Goal: Task Accomplishment & Management: Manage account settings

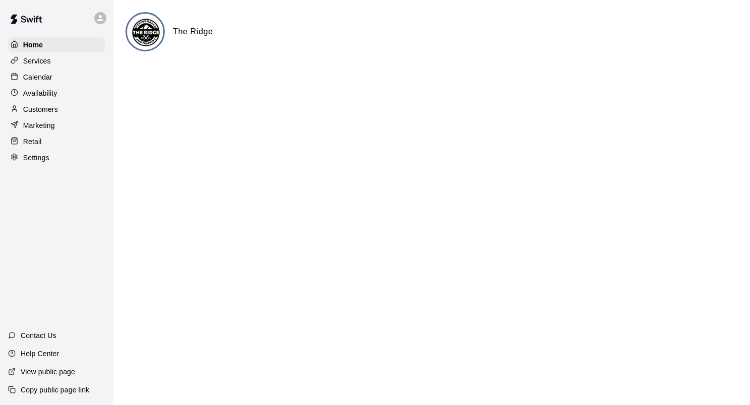
click at [49, 75] on p "Calendar" at bounding box center [37, 77] width 29 height 10
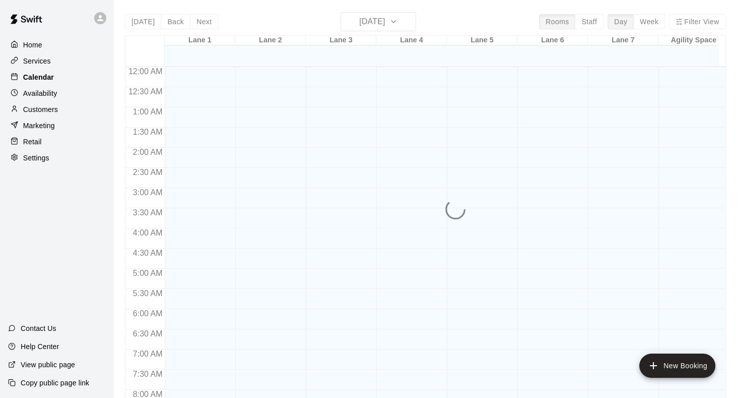
scroll to position [587, 0]
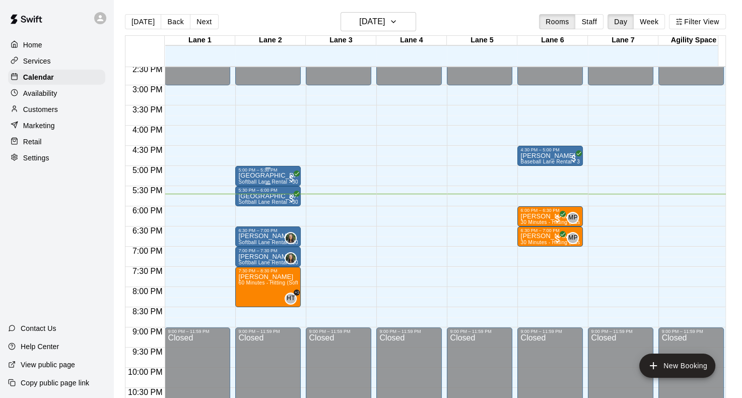
click at [251, 175] on p "[GEOGRAPHIC_DATA]" at bounding box center [267, 175] width 59 height 0
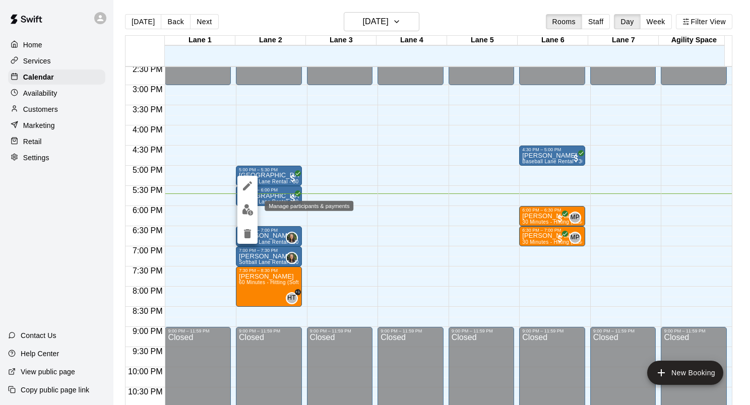
click at [247, 208] on img "edit" at bounding box center [248, 210] width 12 height 12
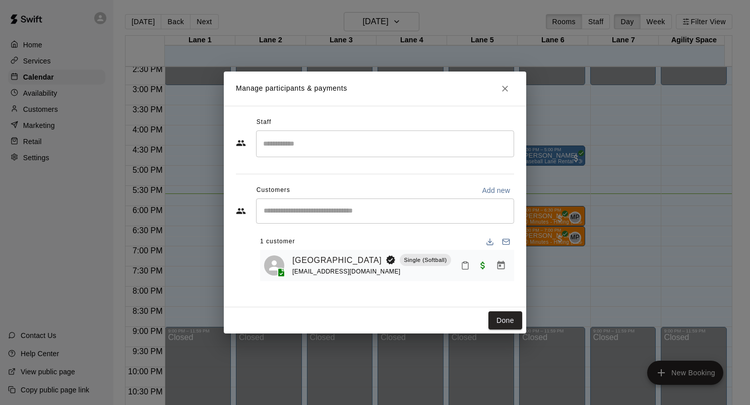
click at [467, 263] on icon "Mark attendance" at bounding box center [465, 266] width 6 height 7
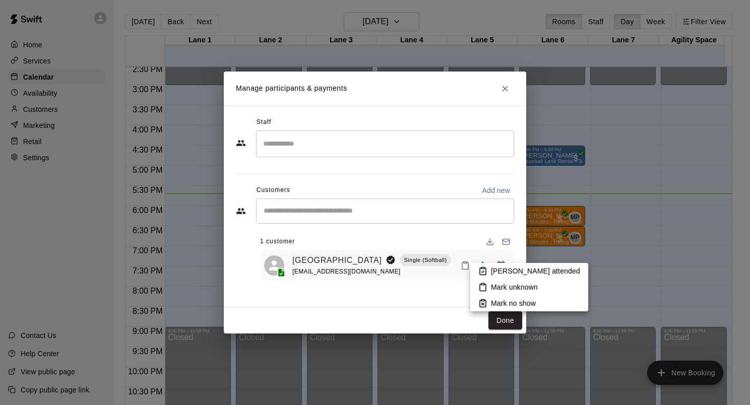
drag, startPoint x: 493, startPoint y: 266, endPoint x: 503, endPoint y: 272, distance: 11.8
click at [494, 266] on p "[PERSON_NAME] attended" at bounding box center [535, 271] width 89 height 10
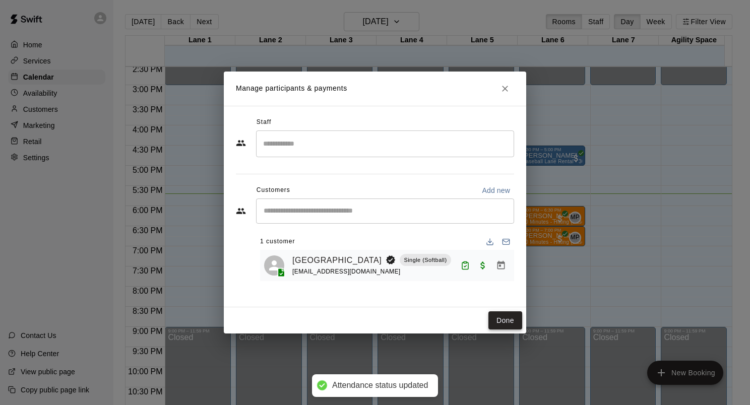
click at [514, 315] on button "Done" at bounding box center [505, 320] width 34 height 19
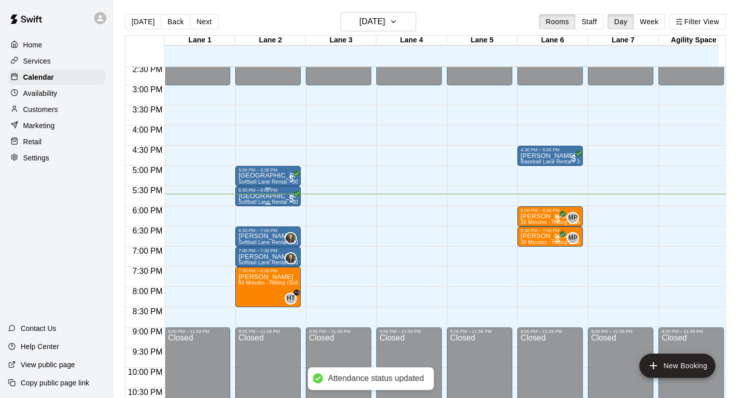
click at [251, 196] on p "[GEOGRAPHIC_DATA]" at bounding box center [267, 196] width 59 height 0
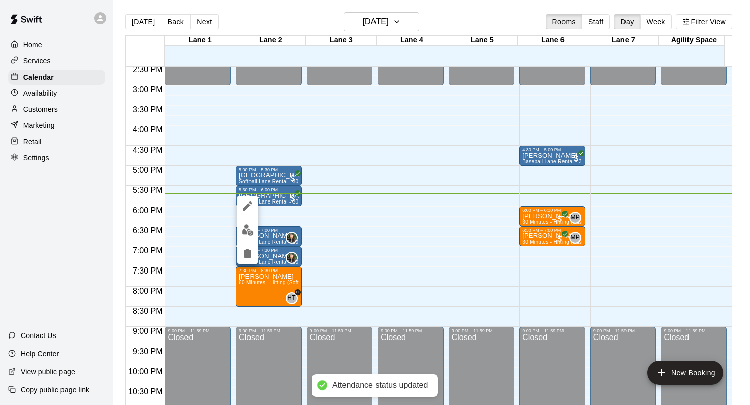
click at [249, 230] on img "edit" at bounding box center [248, 230] width 12 height 12
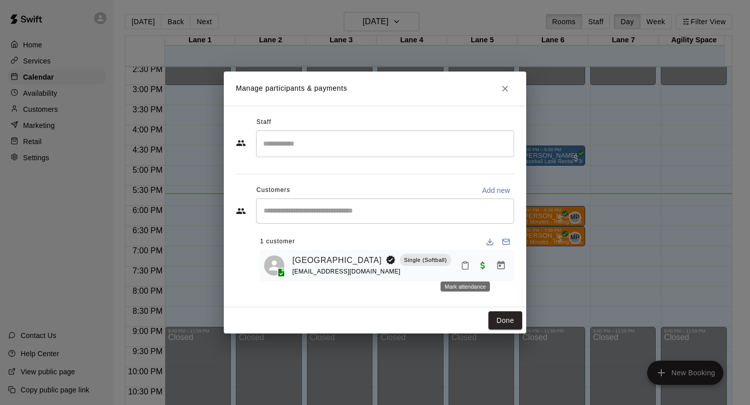
click at [464, 273] on button "Mark attendance" at bounding box center [465, 265] width 17 height 17
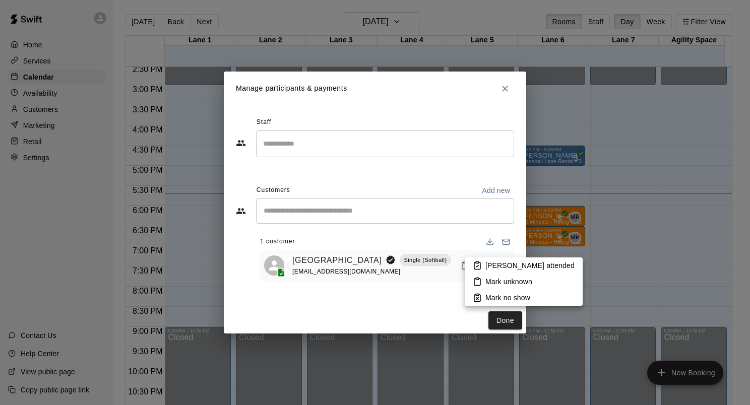
click at [502, 268] on p "[PERSON_NAME] attended" at bounding box center [529, 266] width 89 height 10
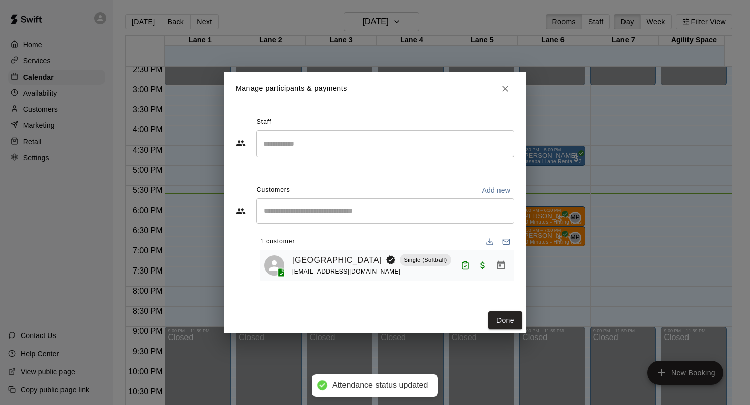
click at [518, 325] on button "Done" at bounding box center [505, 320] width 34 height 19
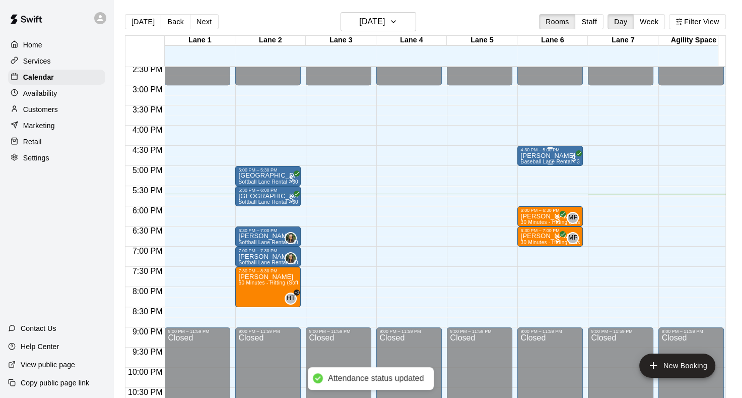
click at [530, 156] on p "[PERSON_NAME]" at bounding box center [550, 156] width 59 height 0
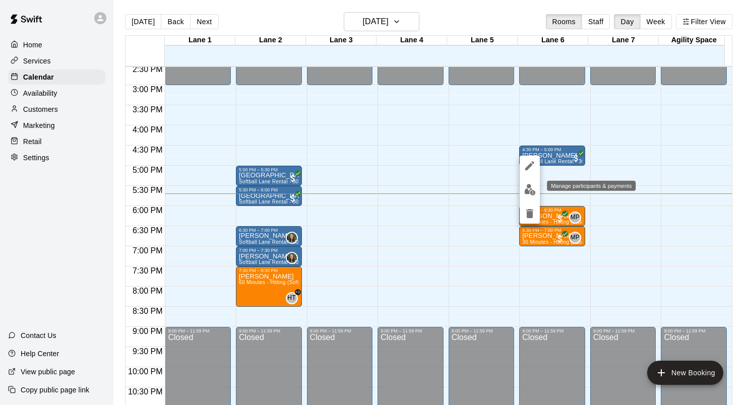
click at [529, 185] on img "edit" at bounding box center [530, 190] width 12 height 12
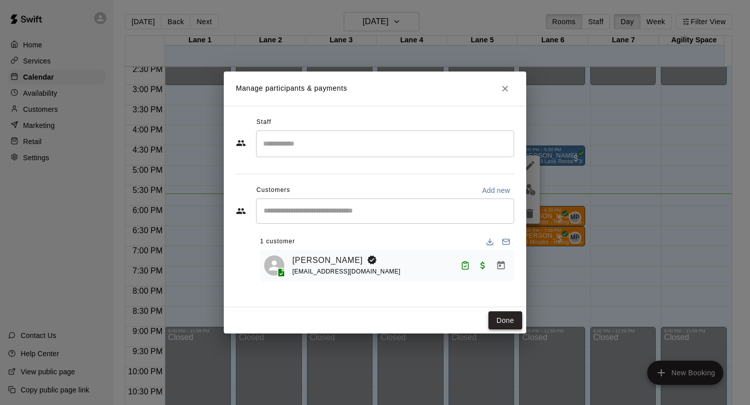
click at [511, 320] on button "Done" at bounding box center [505, 320] width 34 height 19
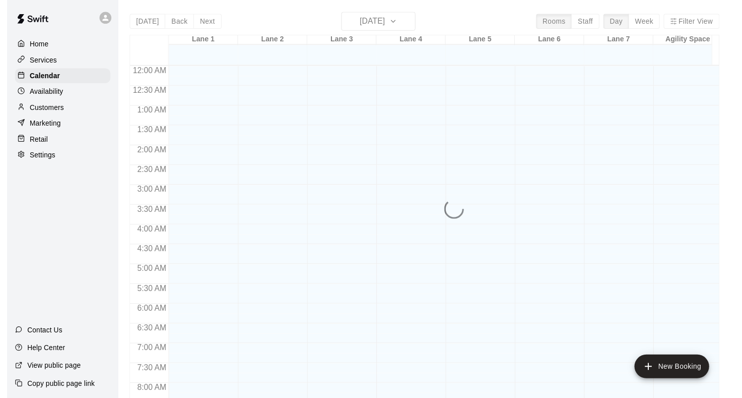
scroll to position [587, 0]
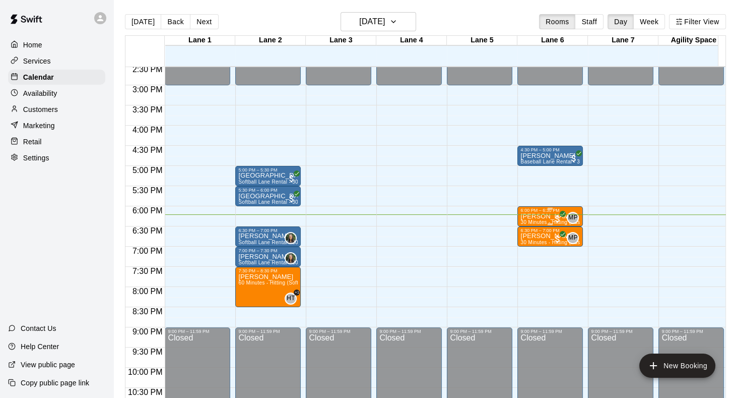
click at [535, 216] on p "[PERSON_NAME]" at bounding box center [550, 216] width 59 height 0
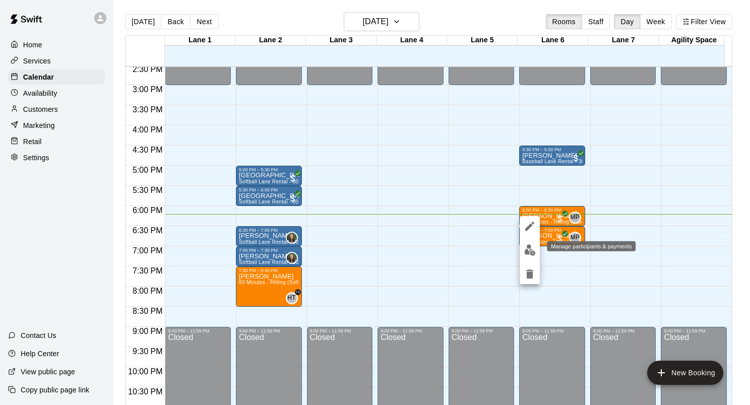
click at [530, 256] on img "edit" at bounding box center [530, 250] width 12 height 12
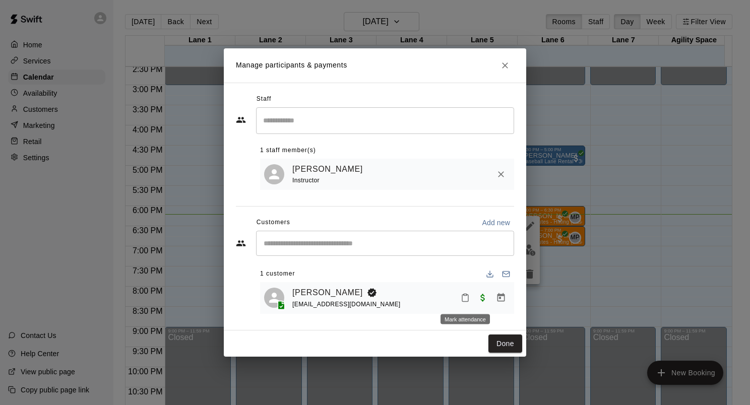
click at [461, 298] on icon "Mark attendance" at bounding box center [465, 297] width 9 height 9
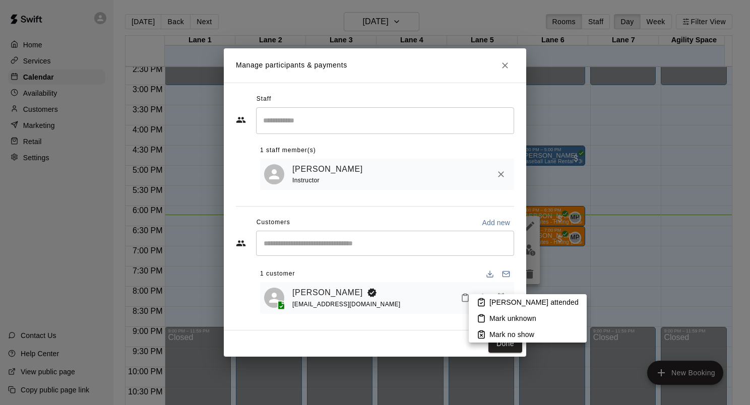
click at [490, 299] on p "[PERSON_NAME] attended" at bounding box center [533, 302] width 89 height 10
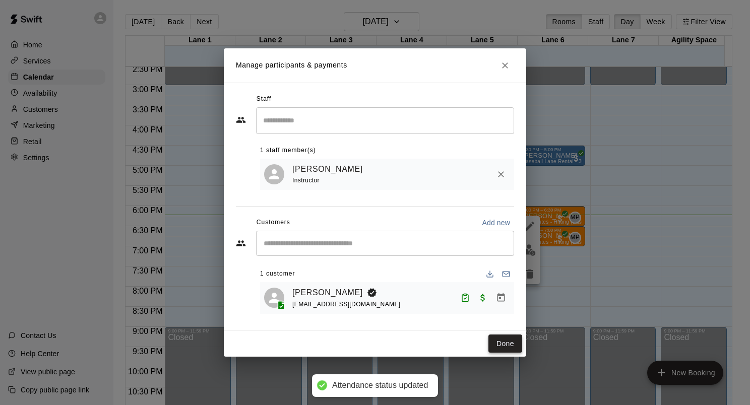
click at [510, 341] on button "Done" at bounding box center [505, 344] width 34 height 19
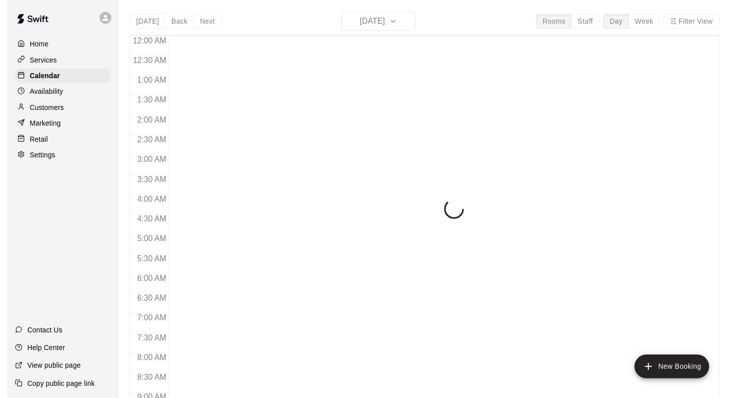
scroll to position [587, 0]
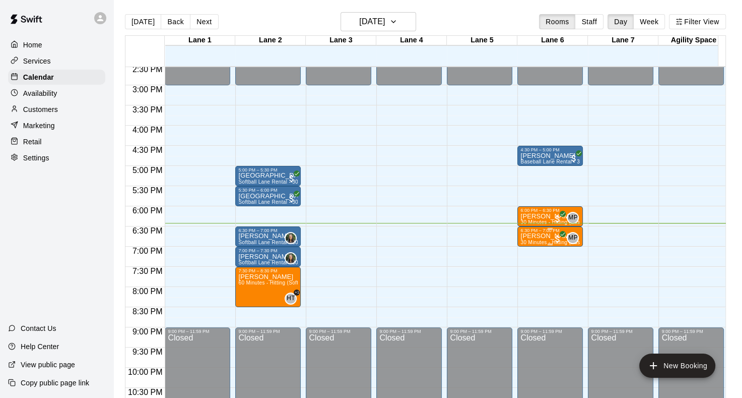
click at [530, 236] on p "[PERSON_NAME]" at bounding box center [550, 236] width 59 height 0
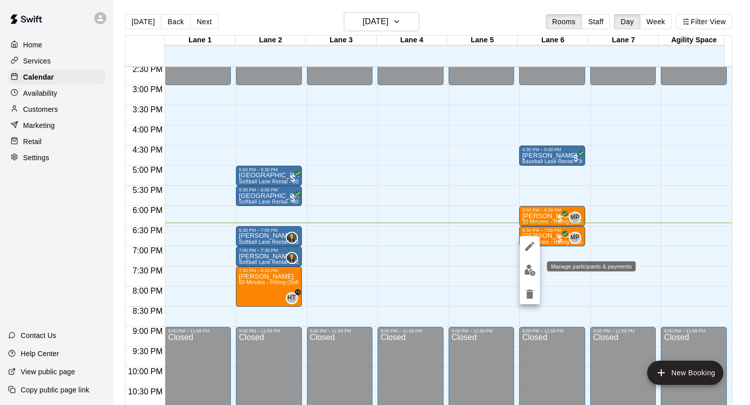
click at [529, 271] on img "edit" at bounding box center [530, 271] width 12 height 12
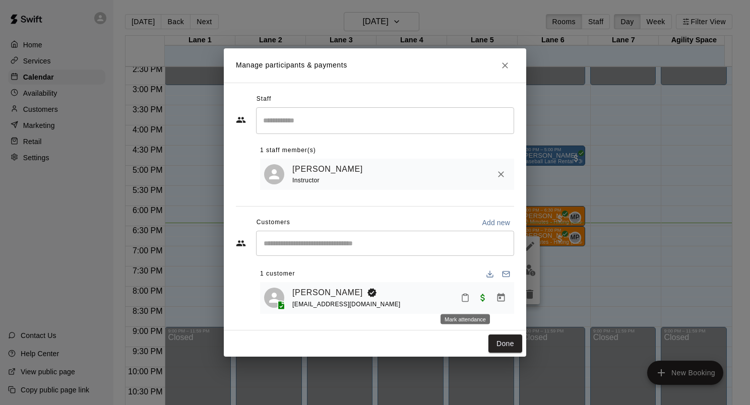
click at [466, 299] on icon "Mark attendance" at bounding box center [465, 297] width 9 height 9
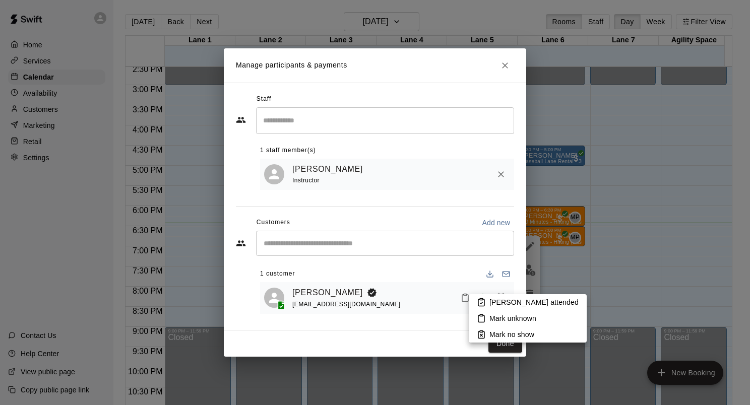
click at [494, 304] on p "[PERSON_NAME] attended" at bounding box center [533, 302] width 89 height 10
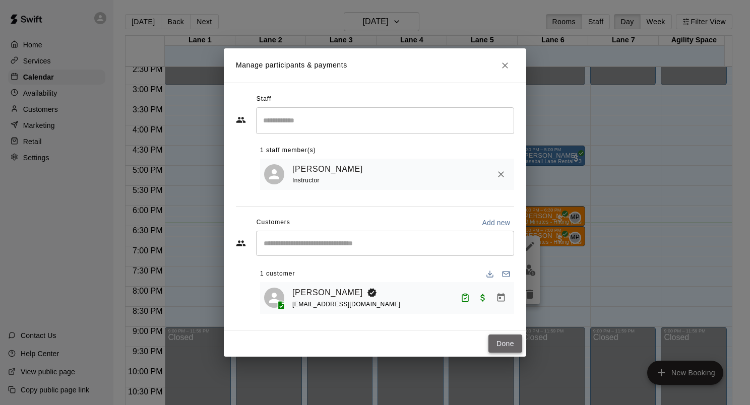
click at [515, 345] on button "Done" at bounding box center [505, 344] width 34 height 19
